Goal: Task Accomplishment & Management: Use online tool/utility

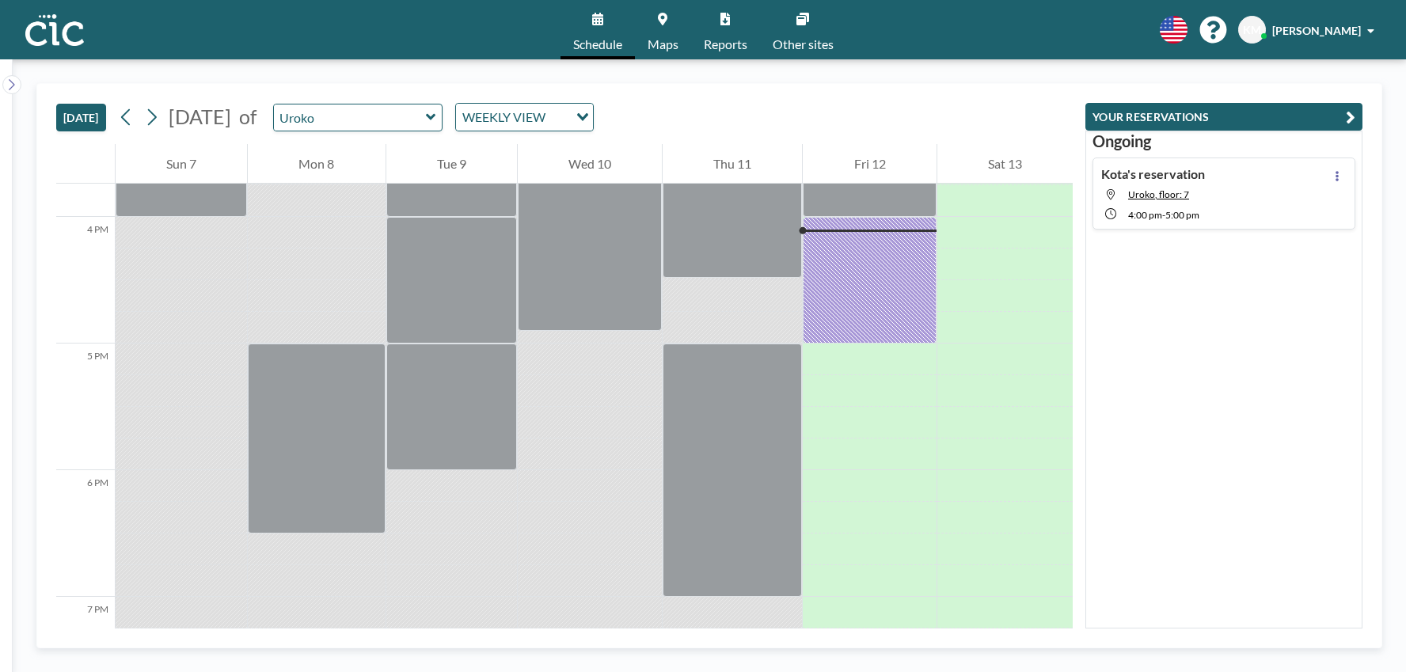
scroll to position [1995, 0]
drag, startPoint x: 742, startPoint y: 192, endPoint x: 858, endPoint y: 249, distance: 129.6
click at [858, 249] on div at bounding box center [869, 278] width 133 height 127
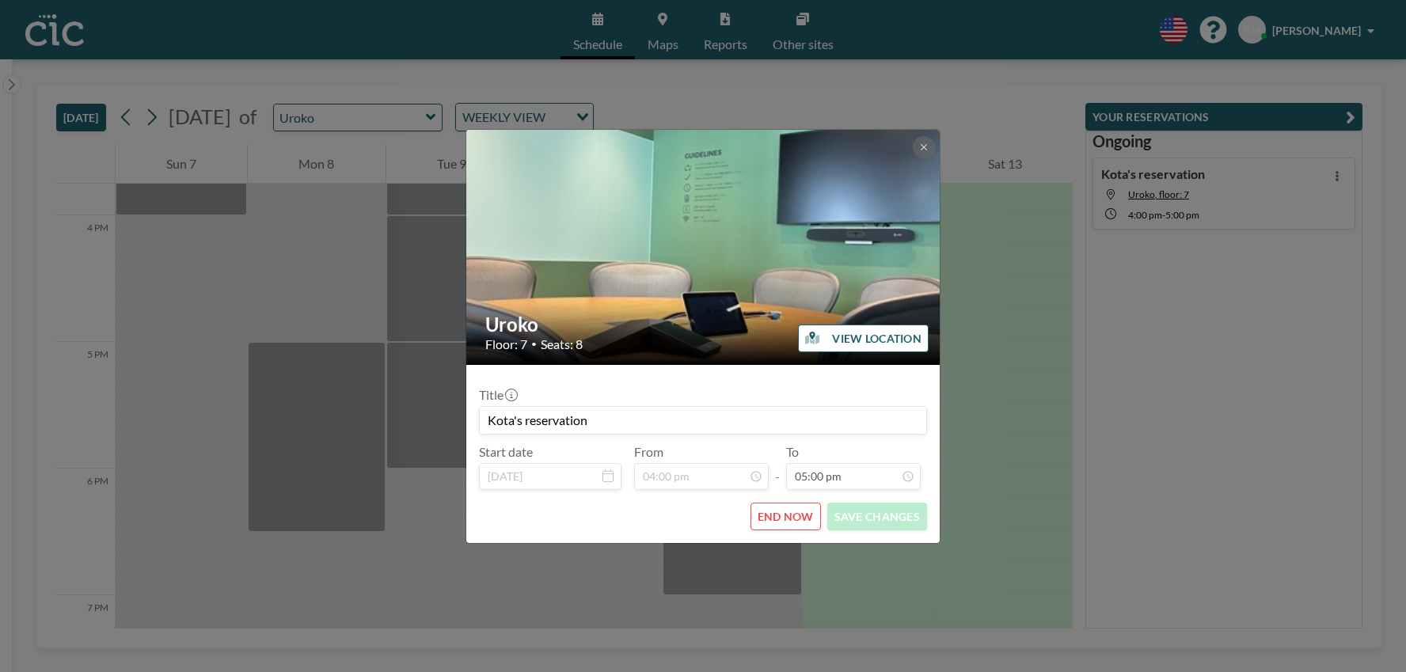
scroll to position [1916, 0]
click at [917, 153] on button at bounding box center [924, 147] width 22 height 22
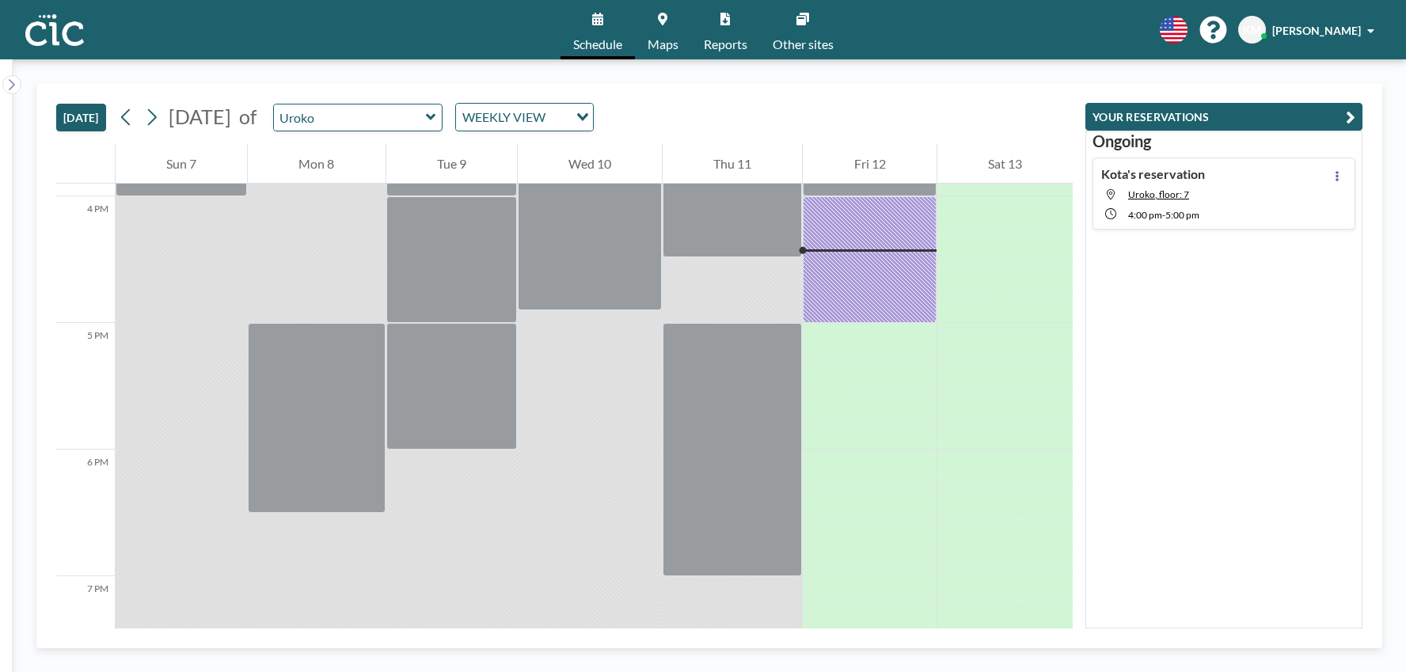
scroll to position [2026, 0]
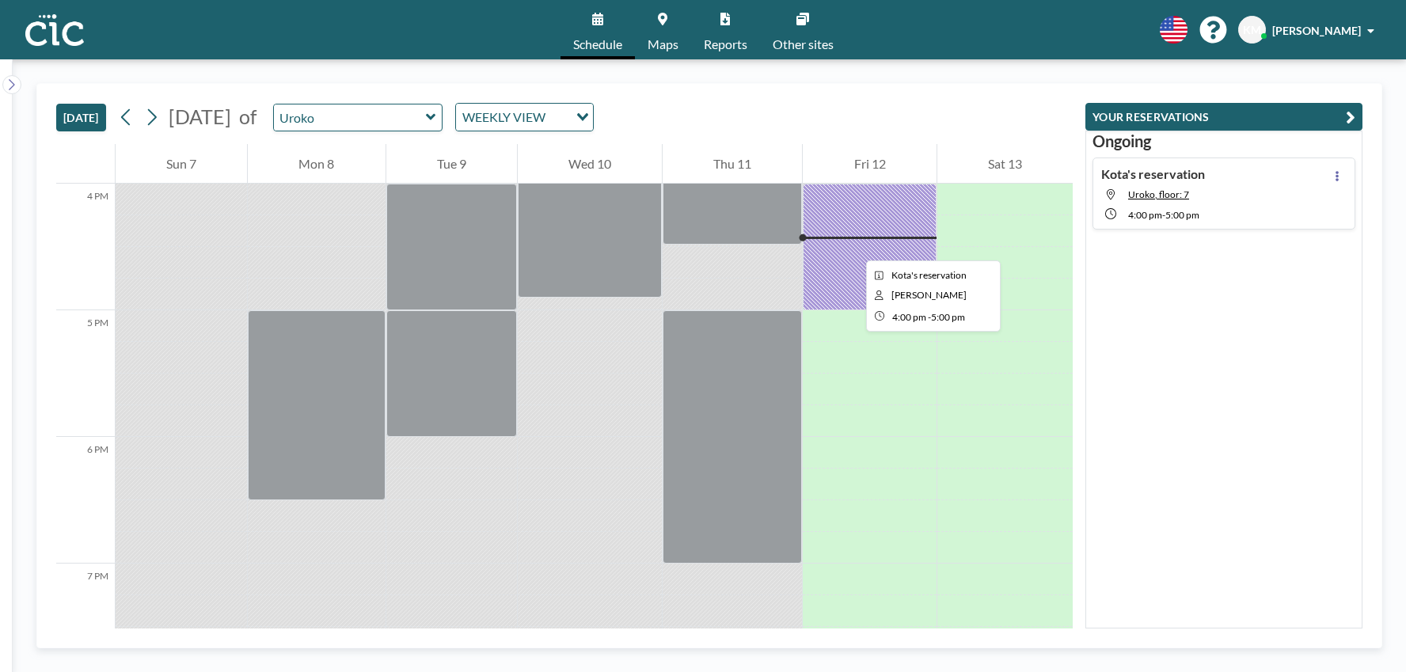
click at [853, 246] on div at bounding box center [869, 247] width 133 height 127
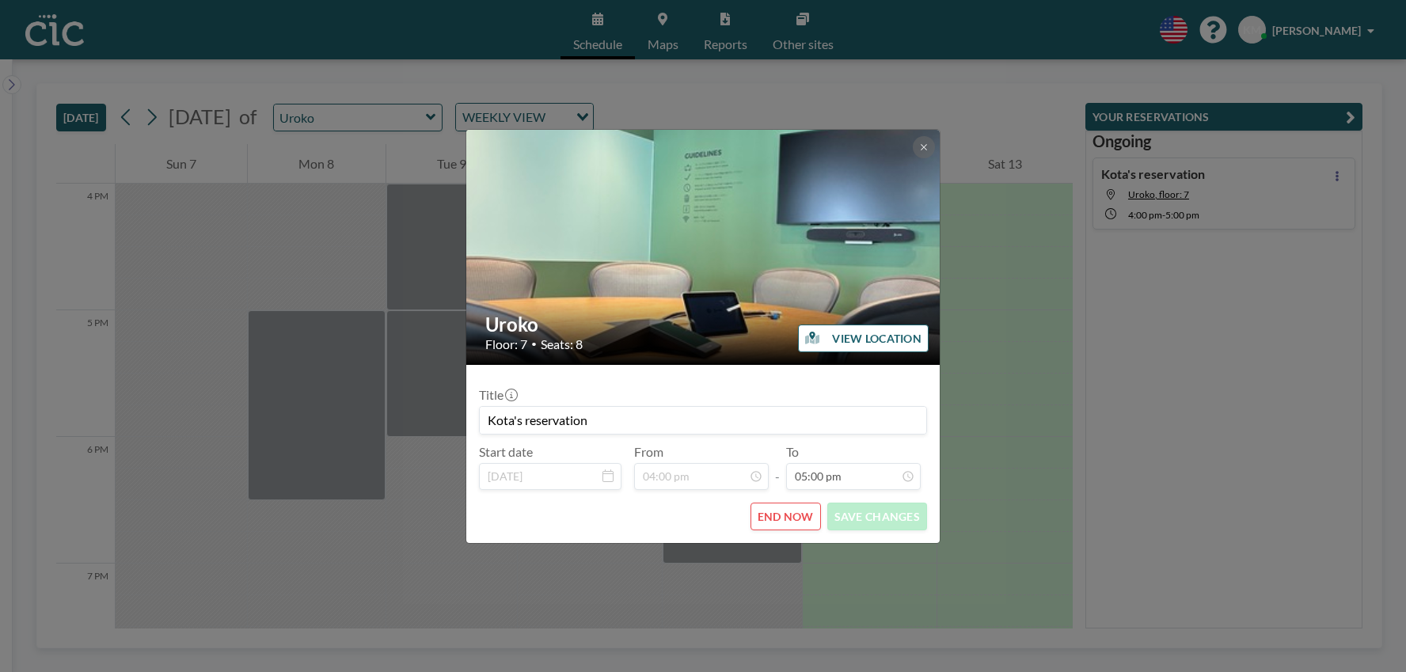
click at [784, 513] on button "END NOW" at bounding box center [785, 517] width 70 height 28
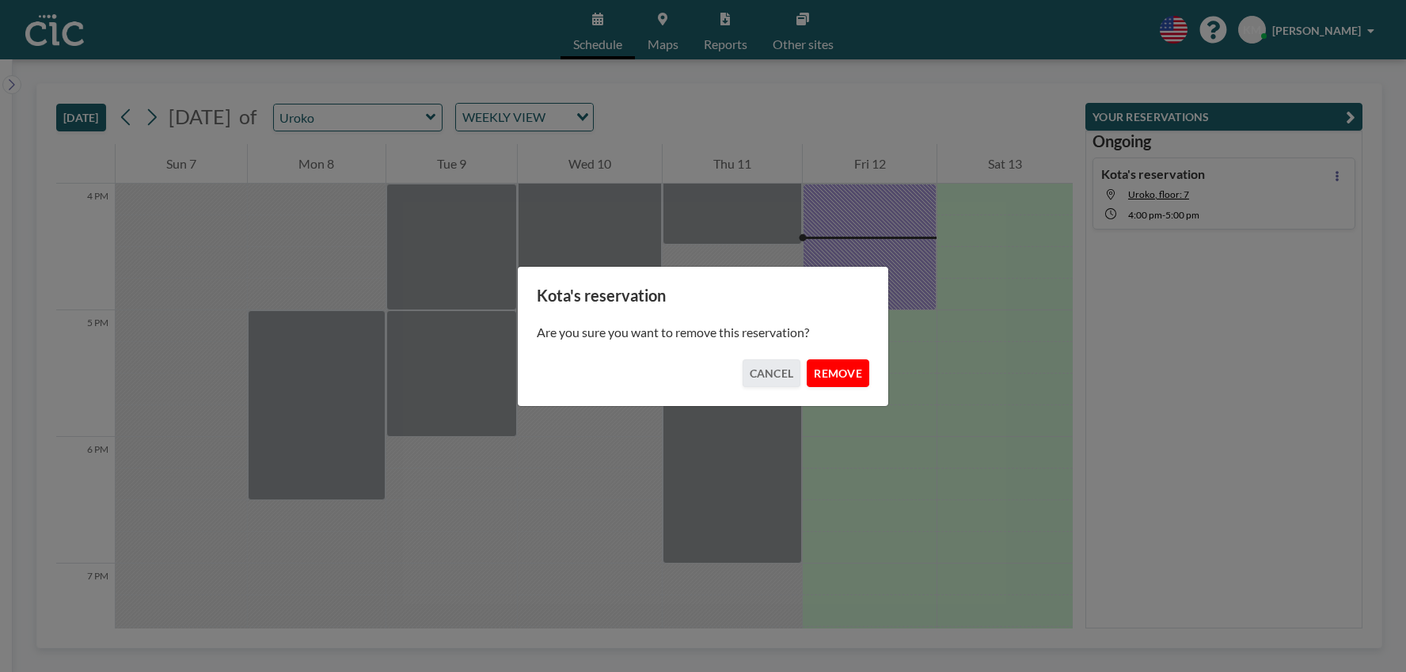
click at [833, 380] on button "REMOVE" at bounding box center [838, 373] width 63 height 28
